Goal: Task Accomplishment & Management: Manage account settings

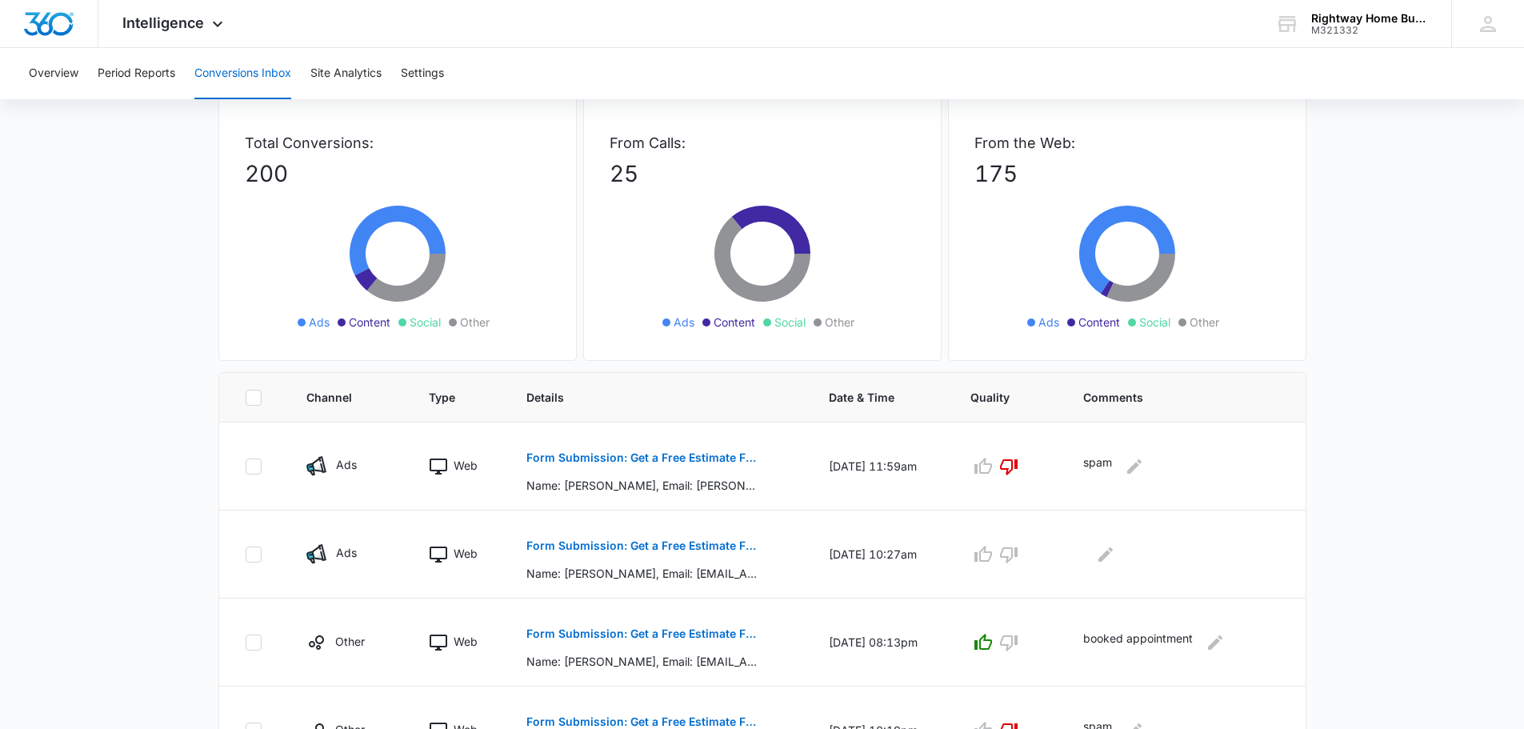
scroll to position [80, 0]
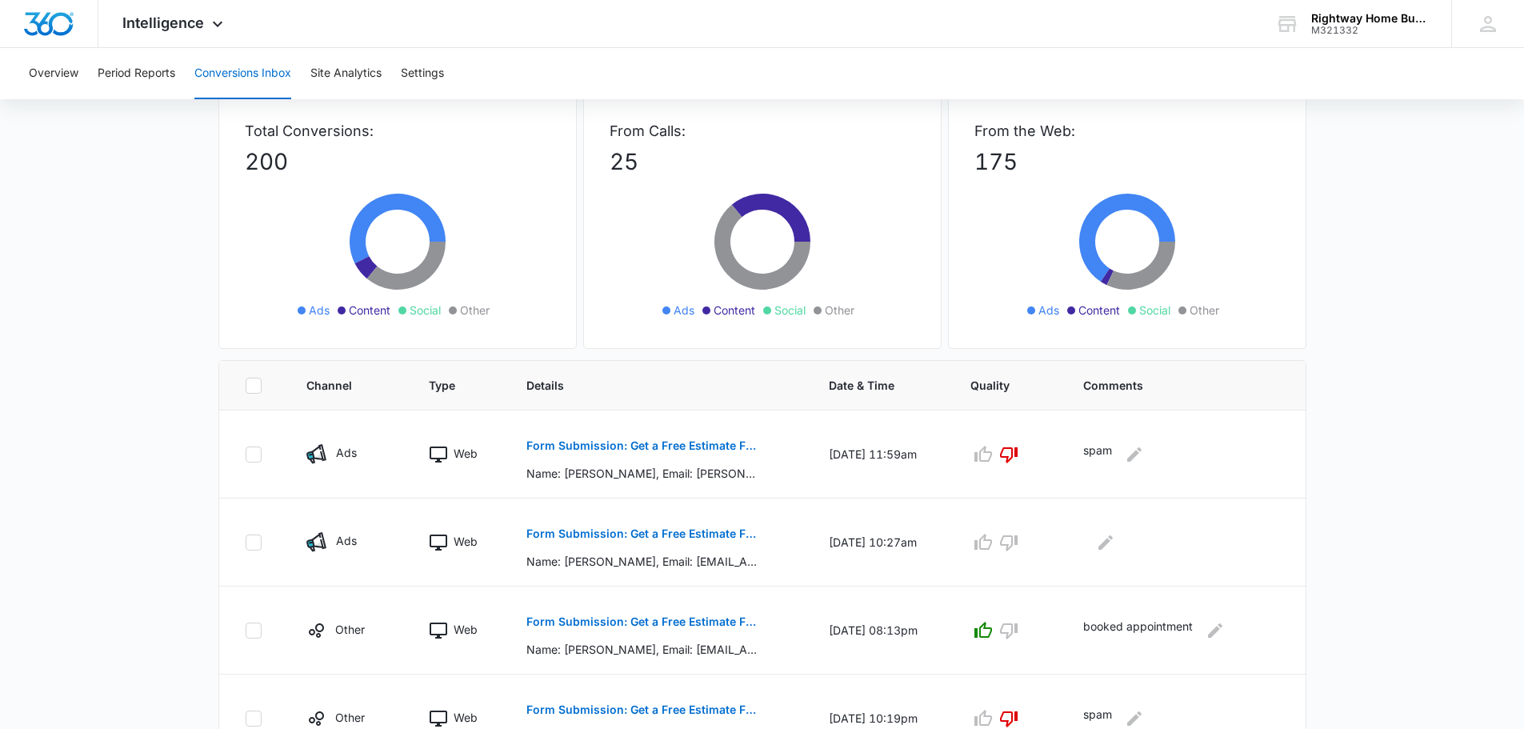
scroll to position [80, 0]
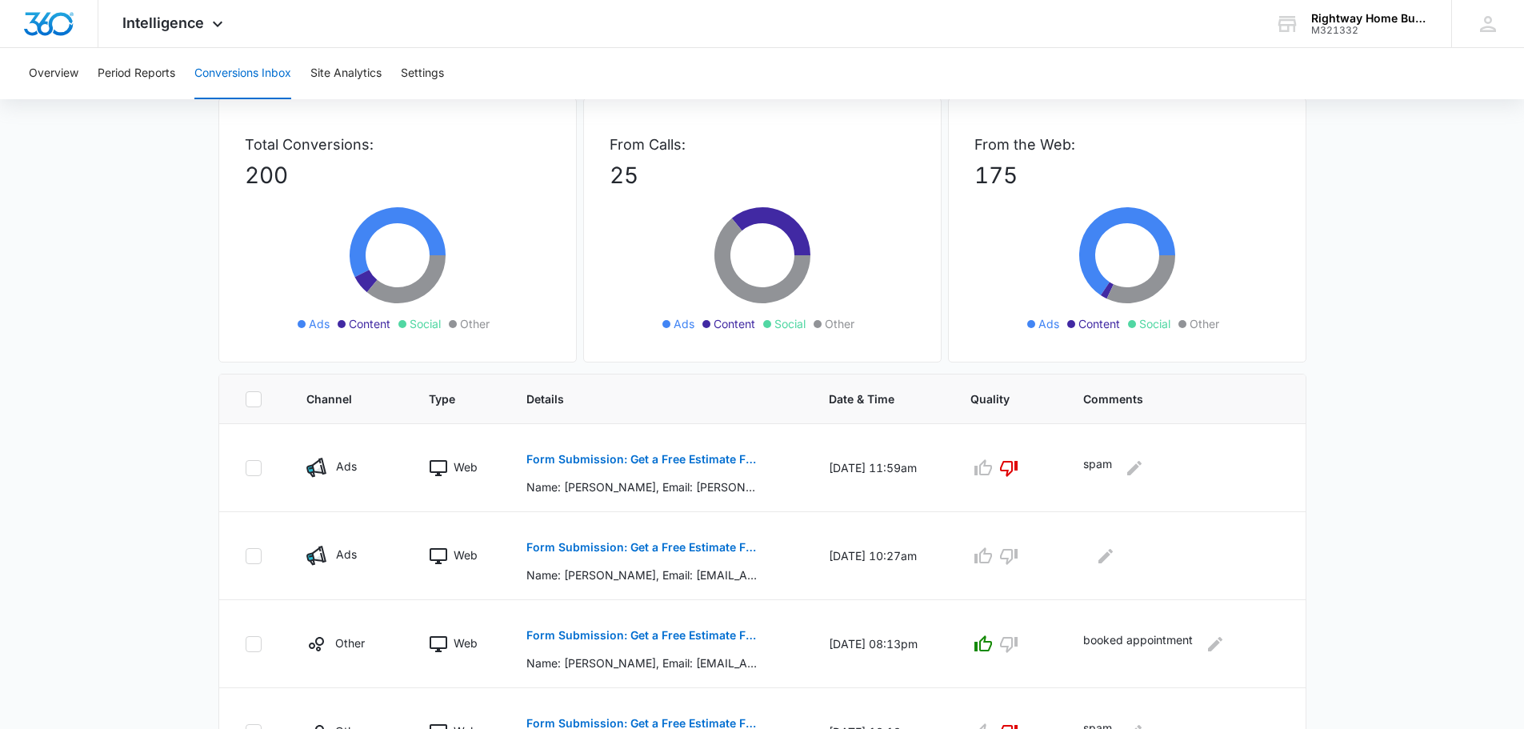
click at [1379, 318] on main "Filters 08/12/2025 09/11/2025 New Conversion Total Conversions: 200 Ads Content…" at bounding box center [762, 736] width 1524 height 1402
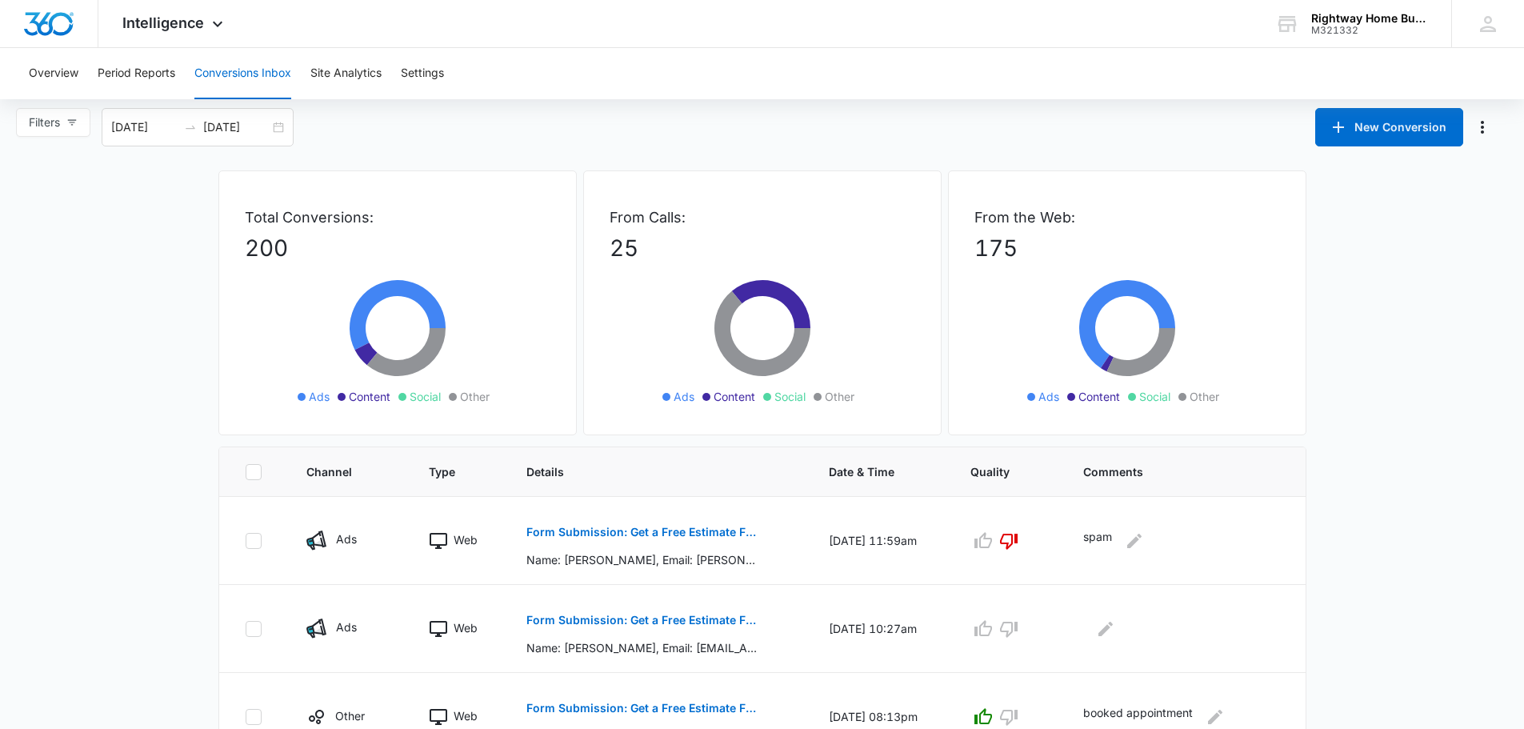
scroll to position [0, 0]
